Goal: Obtain resource: Obtain resource

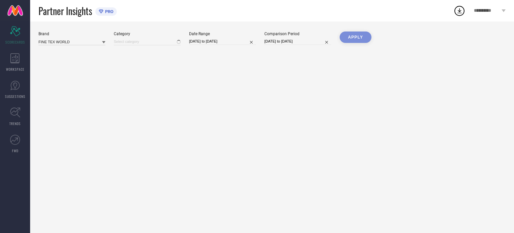
type input "All"
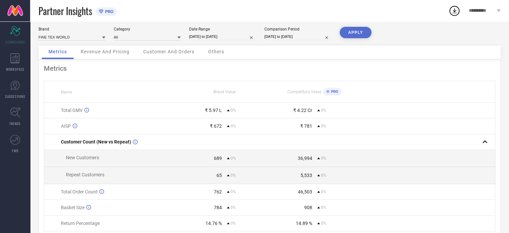
scroll to position [25, 0]
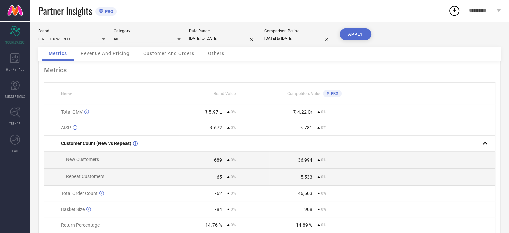
click at [353, 34] on button "APPLY" at bounding box center [356, 33] width 32 height 11
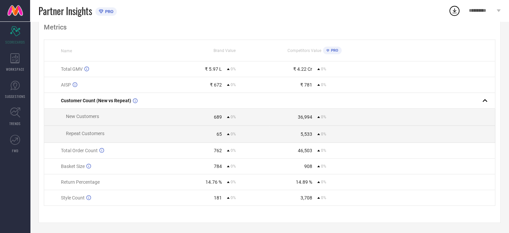
scroll to position [0, 0]
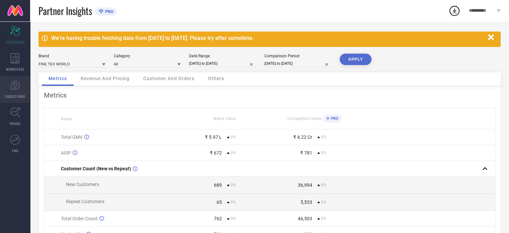
click at [24, 91] on link "SUGGESTIONS" at bounding box center [15, 89] width 30 height 27
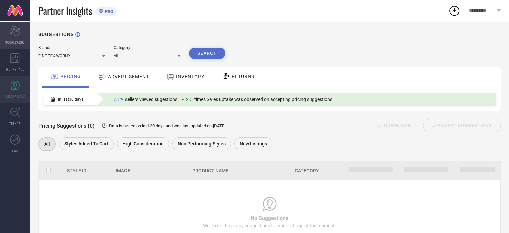
click at [16, 33] on icon "Scorecard" at bounding box center [15, 31] width 10 height 10
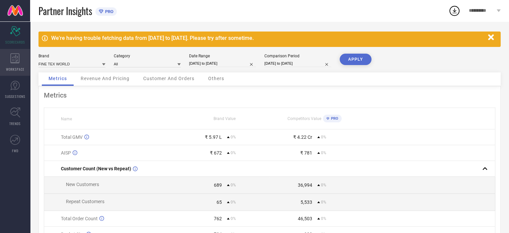
click at [16, 57] on icon at bounding box center [14, 58] width 9 height 10
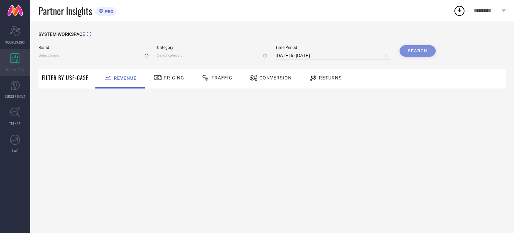
type input "FINE TEX WORLD"
type input "All"
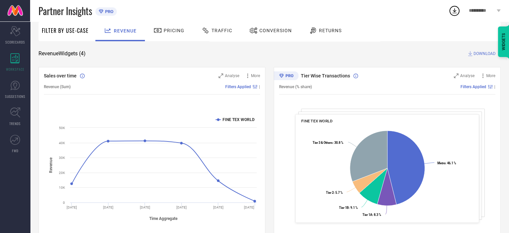
scroll to position [48, 0]
click at [167, 29] on span "Pricing" at bounding box center [174, 30] width 21 height 5
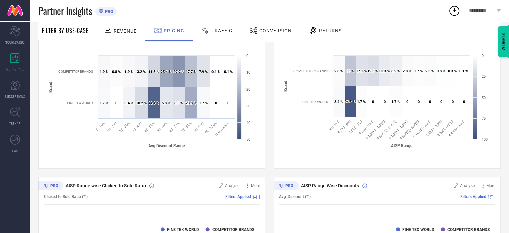
scroll to position [0, 0]
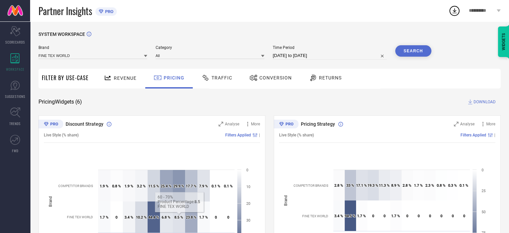
click at [202, 71] on div "Traffic" at bounding box center [217, 79] width 48 height 20
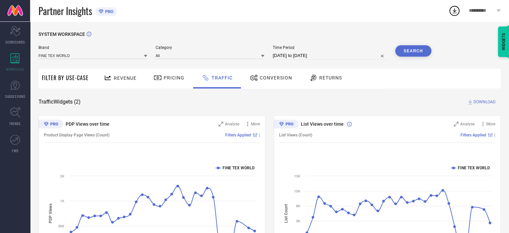
click at [256, 84] on div "Conversion" at bounding box center [270, 79] width 59 height 20
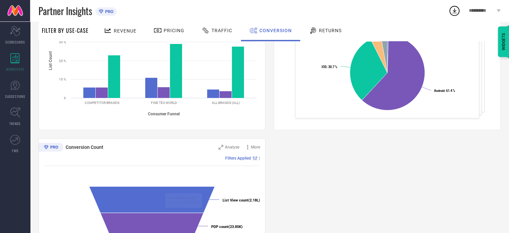
scroll to position [144, 0]
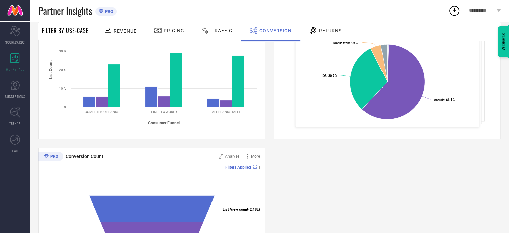
click at [321, 28] on span "Returns" at bounding box center [330, 30] width 23 height 5
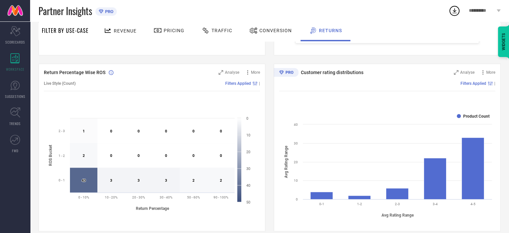
scroll to position [229, 0]
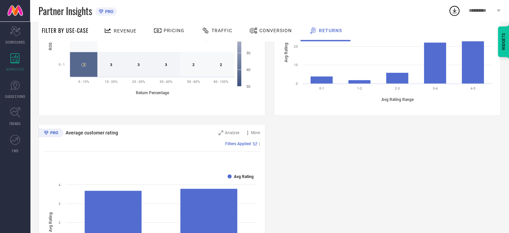
click at [223, 119] on div "Return Analysis Analyse More Return Revenue (% share) Filters Applied | Created…" at bounding box center [269, 31] width 462 height 519
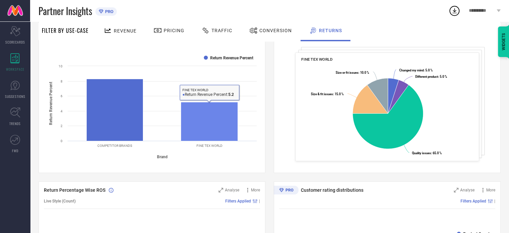
scroll to position [0, 0]
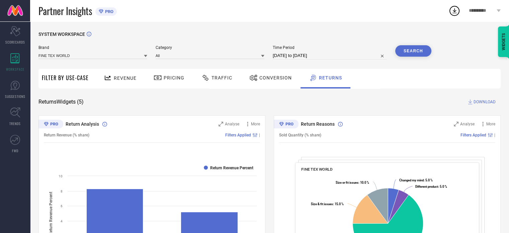
click at [68, 76] on span "Filter By Use-Case" at bounding box center [65, 78] width 47 height 8
click at [483, 102] on span "DOWNLOAD" at bounding box center [485, 101] width 22 height 7
click at [451, 13] on icon at bounding box center [454, 11] width 12 height 12
